Goal: Task Accomplishment & Management: Manage account settings

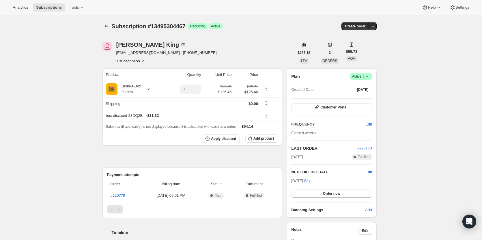
click at [135, 60] on button "1 subscription" at bounding box center [130, 61] width 29 height 6
click at [341, 107] on span "Customer Portal" at bounding box center [334, 107] width 27 height 5
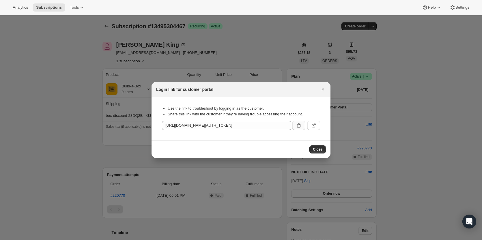
click at [300, 126] on icon ":rbf:" at bounding box center [299, 126] width 6 height 6
